Goal: Navigation & Orientation: Find specific page/section

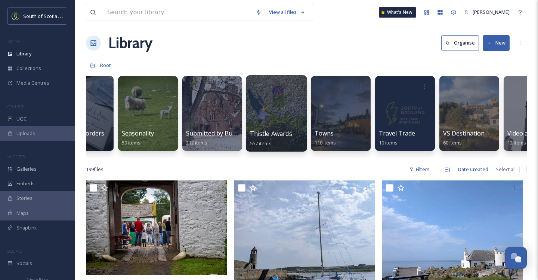
scroll to position [0, 2286]
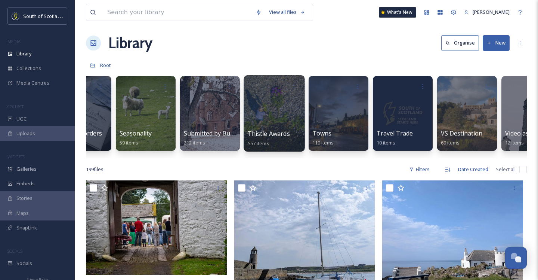
click at [290, 118] on div at bounding box center [274, 113] width 61 height 76
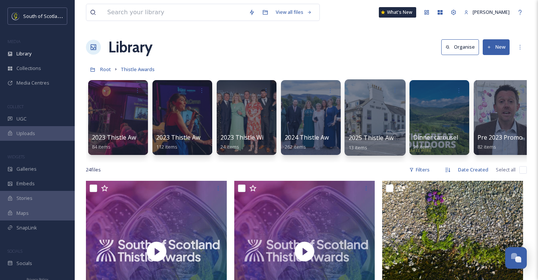
click at [373, 117] on div at bounding box center [375, 117] width 61 height 76
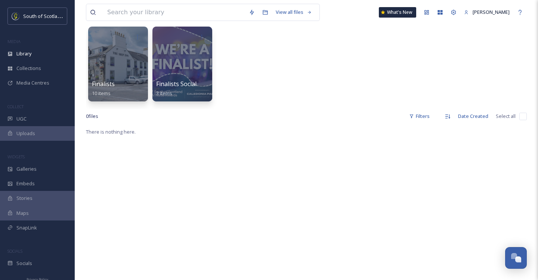
scroll to position [58, 0]
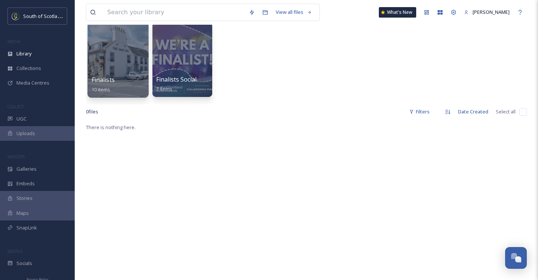
click at [127, 83] on div "Finalists 10 items" at bounding box center [118, 84] width 53 height 19
click at [139, 70] on div at bounding box center [117, 59] width 61 height 76
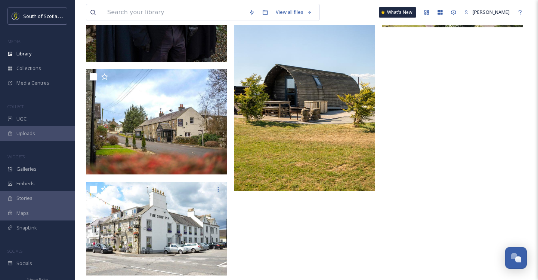
scroll to position [377, 0]
